Goal: Complete application form

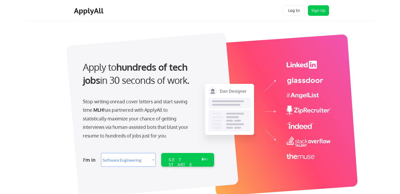
select select ""engineering""
click at [92, 103] on div "Stop writing unread cover letters and start saving time. MLH has partnered with…" at bounding box center [137, 118] width 108 height 43
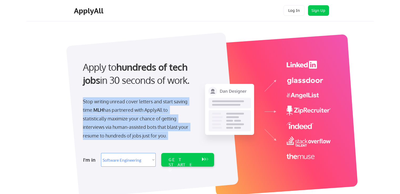
click at [92, 103] on div "Stop writing unread cover letters and start saving time. MLH has partnered with…" at bounding box center [137, 118] width 108 height 43
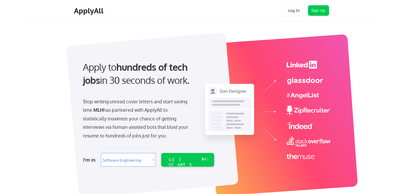
select select ""engineering""
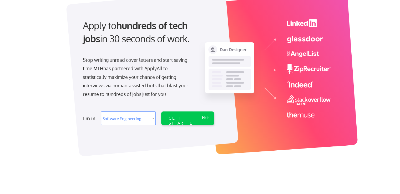
scroll to position [41, 0]
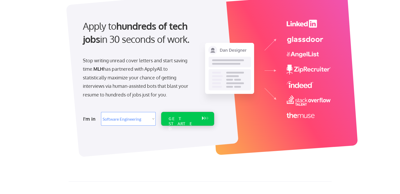
click at [190, 118] on div "GET STARTED" at bounding box center [183, 123] width 28 height 15
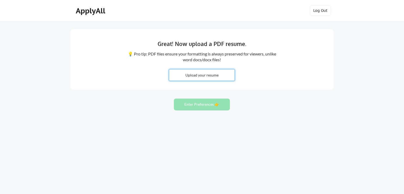
click at [203, 77] on input "file" at bounding box center [201, 74] width 65 height 11
type input "C:\fakepath\Shristy_Joshi_Thakur_Resume_2025_.pdf"
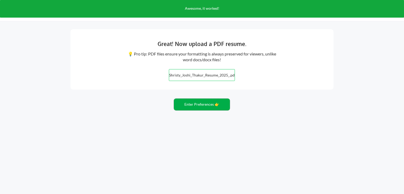
click at [214, 110] on button "Enter Preferences 👉" at bounding box center [202, 105] width 56 height 12
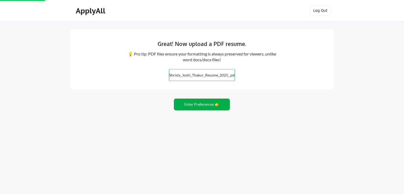
click at [214, 106] on button "Enter Preferences 👉" at bounding box center [202, 105] width 56 height 12
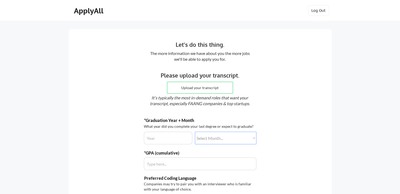
scroll to position [13, 0]
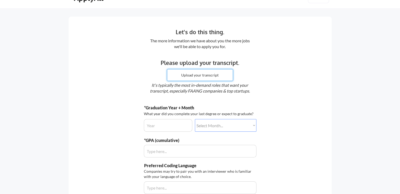
click at [199, 78] on input "file" at bounding box center [199, 74] width 65 height 11
type input "C:\fakepath\Shristy_Joshi_Thakur_Resume_2025_.pdf"
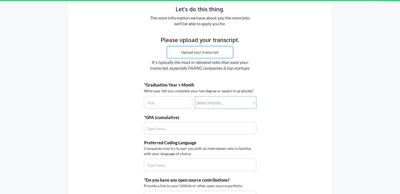
scroll to position [36, 0]
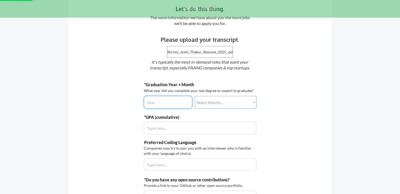
click at [171, 100] on input "input" at bounding box center [168, 102] width 48 height 13
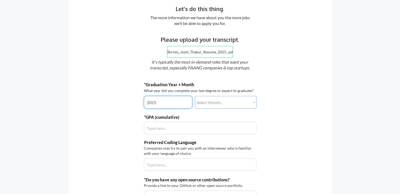
type input "2025"
click at [212, 101] on select "Select Month... January February March April May June July August September Oct…" at bounding box center [226, 102] width 62 height 13
select select ""july""
click at [195, 96] on select "Select Month... January February March April May June July August September Oct…" at bounding box center [226, 102] width 62 height 13
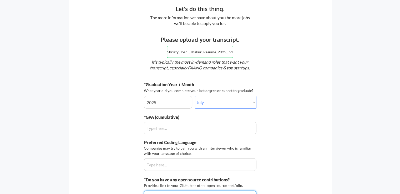
click at [91, 106] on div "Let's do this thing. The more information we have about you the more jobs we'll…" at bounding box center [200, 105] width 263 height 225
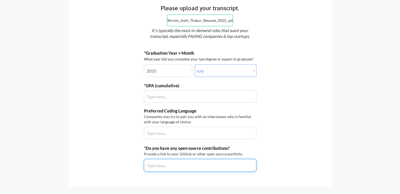
scroll to position [71, 0]
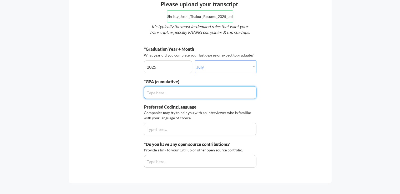
click at [173, 90] on input "input" at bounding box center [200, 92] width 113 height 13
type input "7.9"
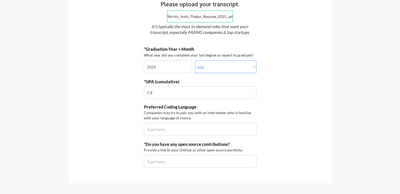
click at [111, 138] on div "Let's do this thing. The more information we have about you the more jobs we'll…" at bounding box center [200, 70] width 263 height 225
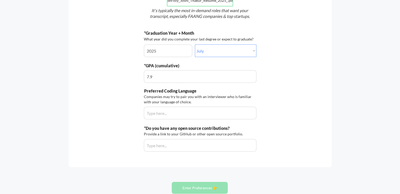
scroll to position [88, 0]
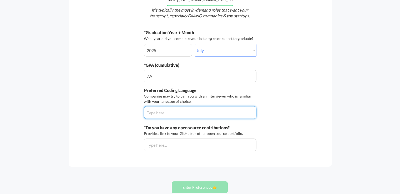
click at [161, 113] on input "input" at bounding box center [200, 112] width 113 height 13
click at [196, 111] on input "input" at bounding box center [200, 112] width 113 height 13
click at [197, 114] on input "input" at bounding box center [200, 112] width 113 height 13
click at [213, 114] on input "input" at bounding box center [200, 112] width 113 height 13
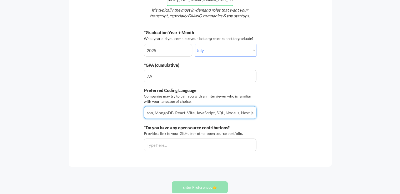
type input "Java, Python, MongoDB, React, Vite, JavaScript, SQL, Node.js, Next.js"
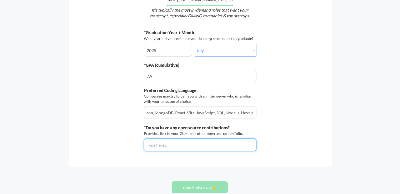
scroll to position [0, 0]
click at [182, 147] on input "input" at bounding box center [200, 145] width 113 height 13
paste input "https://github.com/hustler0109"
type input "https://github.com/hustler0109"
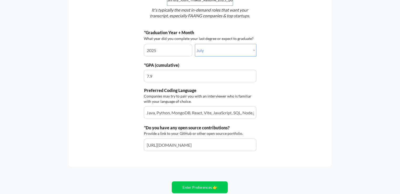
click at [78, 121] on div "Let's do this thing. The more information we have about you the more jobs we'll…" at bounding box center [200, 53] width 263 height 225
click at [192, 185] on button "Enter Preferences 👉" at bounding box center [200, 187] width 56 height 12
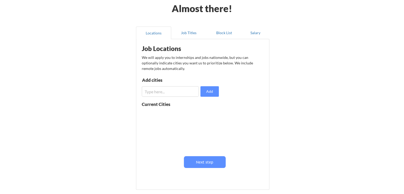
scroll to position [26, 0]
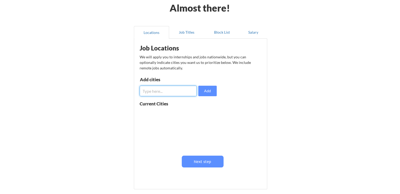
click at [181, 90] on input "input" at bounding box center [168, 91] width 57 height 11
type input "[GEOGRAPHIC_DATA]"
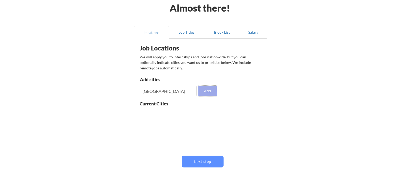
click at [212, 88] on button "Add" at bounding box center [207, 91] width 18 height 11
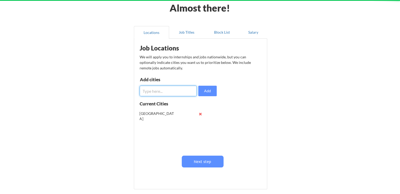
click at [161, 92] on input "input" at bounding box center [168, 91] width 57 height 11
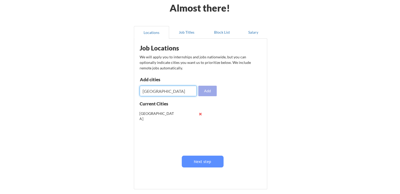
type input "[GEOGRAPHIC_DATA]"
click at [205, 89] on button "Add" at bounding box center [207, 91] width 18 height 11
click at [174, 89] on input "input" at bounding box center [168, 91] width 57 height 11
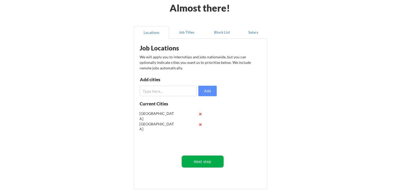
click at [215, 163] on button "Next step" at bounding box center [203, 162] width 42 height 12
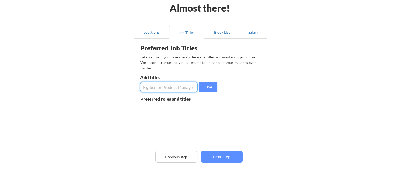
click at [176, 85] on input "input" at bounding box center [168, 87] width 57 height 11
click at [169, 88] on input "input" at bounding box center [168, 87] width 57 height 11
type input "Software Engineer"
click at [201, 88] on button "Save" at bounding box center [208, 87] width 18 height 11
click at [161, 86] on input "input" at bounding box center [168, 87] width 57 height 11
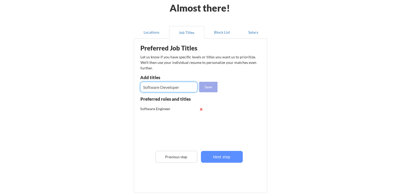
type input "Software Developer"
click at [210, 84] on button "Save" at bounding box center [208, 87] width 18 height 11
click at [176, 88] on input "input" at bounding box center [168, 87] width 57 height 11
type input "Product Manager"
click at [209, 85] on button "Save" at bounding box center [208, 87] width 18 height 11
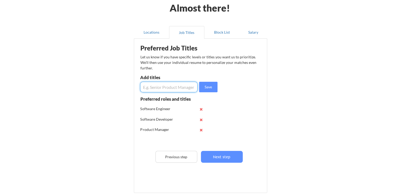
click at [160, 84] on input "input" at bounding box center [168, 87] width 57 height 11
type input "Associate Product Manager"
click at [208, 85] on button "Save" at bounding box center [208, 87] width 18 height 11
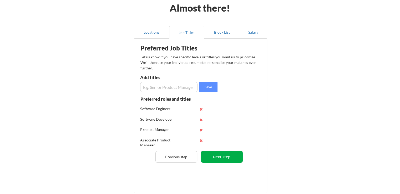
click at [224, 161] on button "Next step" at bounding box center [222, 157] width 42 height 12
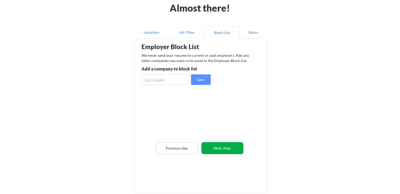
click at [216, 148] on button "Next step" at bounding box center [222, 148] width 42 height 12
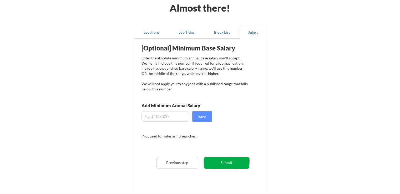
click at [213, 164] on button "Submit" at bounding box center [226, 163] width 45 height 12
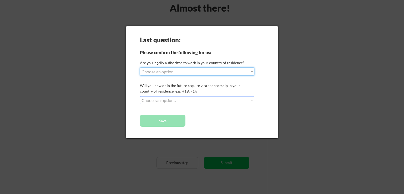
click at [206, 72] on select "Choose an option... Yes, I am a US Citizen Yes, I am a Canadian Citizen Yes, I …" at bounding box center [197, 72] width 114 height 8
select select ""no__i_am_not__yet__authorized""
click at [140, 68] on select "Choose an option... Yes, I am a US Citizen Yes, I am a Canadian Citizen Yes, I …" at bounding box center [197, 72] width 114 height 8
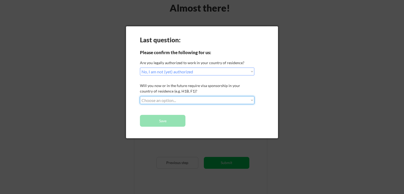
click at [190, 99] on select "Choose an option... No, I will not need sponsorship Yes, I will need sponsorship" at bounding box center [197, 100] width 114 height 8
select select ""yes__i_will_need_sponsorship""
click at [140, 96] on select "Choose an option... No, I will not need sponsorship Yes, I will need sponsorship" at bounding box center [197, 100] width 114 height 8
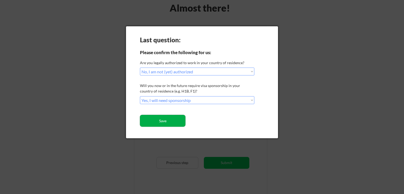
click at [175, 119] on button "Save" at bounding box center [162, 121] width 45 height 12
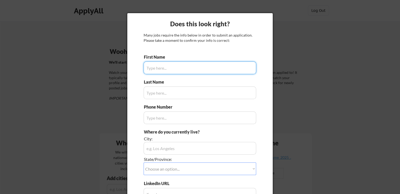
click at [186, 65] on input "input" at bounding box center [200, 68] width 113 height 13
type input "Sh"
type input "[PERSON_NAME]"
type input "[PHONE_NUMBER]"
type input "[GEOGRAPHIC_DATA]"
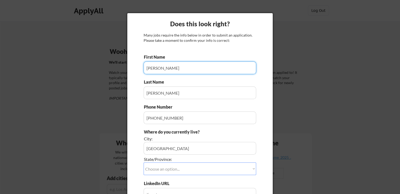
type input "[PERSON_NAME]"
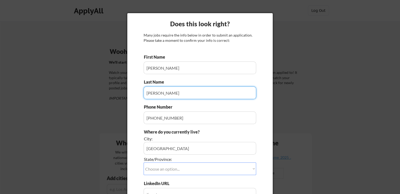
click at [147, 91] on input "input" at bounding box center [200, 93] width 113 height 13
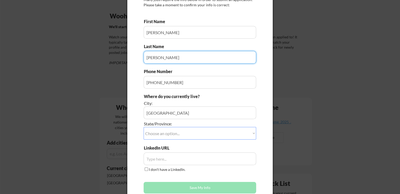
scroll to position [37, 0]
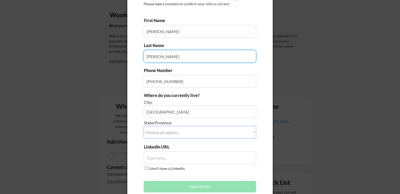
type input "[PERSON_NAME]"
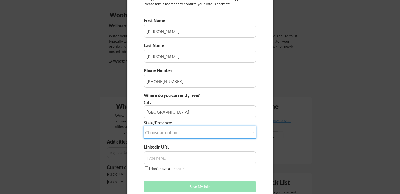
click at [189, 128] on select "Choose an option... Other/Not Applicable [US_STATE] [US_STATE] [GEOGRAPHIC_DATA…" at bounding box center [200, 132] width 113 height 13
select select ""Other/Not Applicable""
click at [144, 126] on select "Choose an option... Other/Not Applicable [US_STATE] [US_STATE] [GEOGRAPHIC_DATA…" at bounding box center [200, 132] width 113 height 13
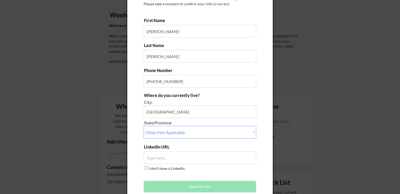
click at [163, 158] on input "input" at bounding box center [200, 157] width 113 height 13
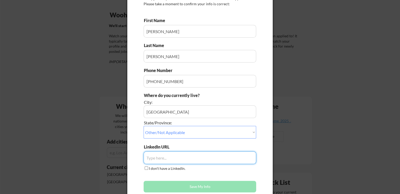
paste input "[URL][DOMAIN_NAME][PERSON_NAME]"
type input "[URL][DOMAIN_NAME][PERSON_NAME]"
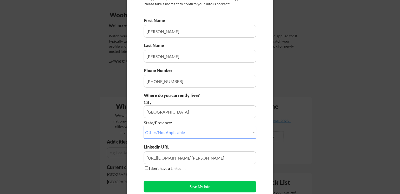
click at [211, 167] on div "LinkedIn URL I don't have a LinkedIn." at bounding box center [200, 158] width 113 height 28
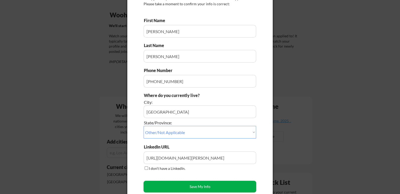
click at [196, 185] on button "Save My Info" at bounding box center [200, 187] width 113 height 12
type input "[GEOGRAPHIC_DATA], Other/Not Applicable"
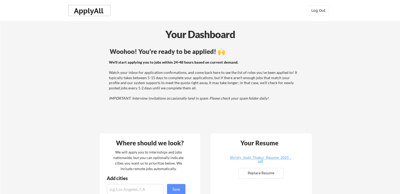
click at [93, 14] on div "ApplyAll" at bounding box center [89, 10] width 31 height 9
